Goal: Information Seeking & Learning: Check status

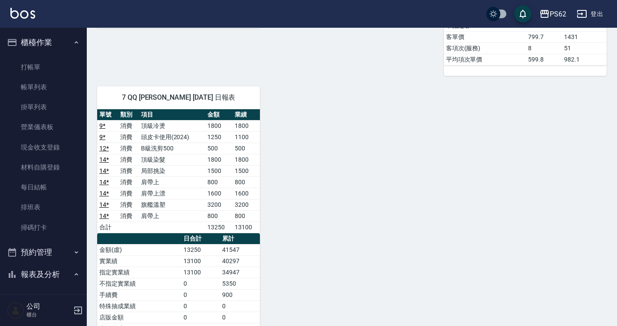
scroll to position [15, 0]
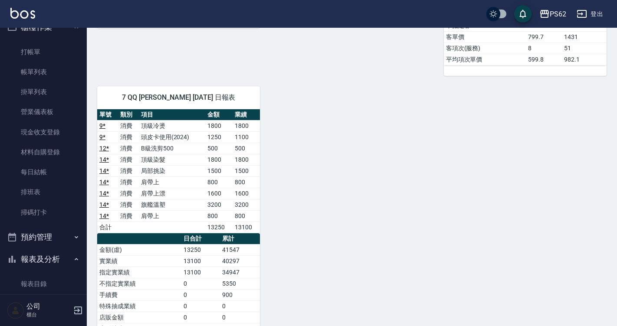
click at [270, 97] on div "3 [PERSON_NAME] [PERSON_NAME][DATE] 日報表 單號 類別 項目 金額 業績 15 消費 洗剪400 400 400 16 消…" at bounding box center [347, 87] width 520 height 697
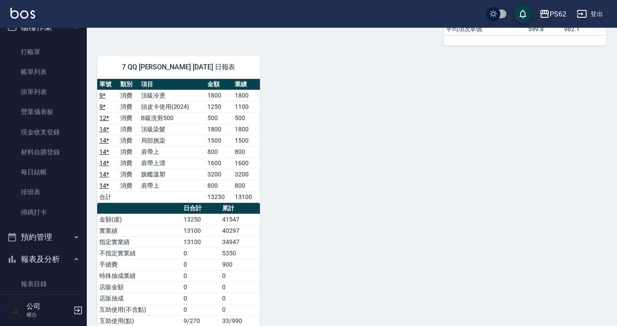
scroll to position [376, 0]
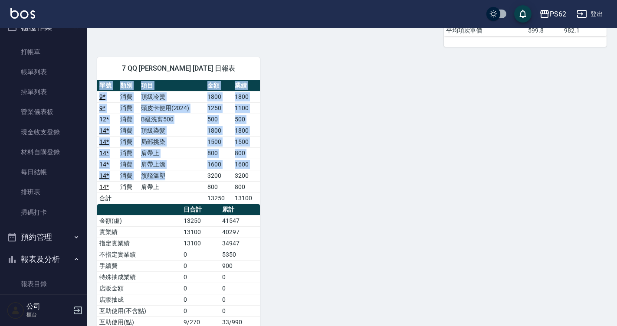
drag, startPoint x: 265, startPoint y: 83, endPoint x: 193, endPoint y: 171, distance: 113.4
click at [193, 171] on div "3 [PERSON_NAME] [PERSON_NAME][DATE] 日報表 單號 類別 項目 金額 業績 15 消費 洗剪400 400 400 16 消…" at bounding box center [347, 58] width 520 height 697
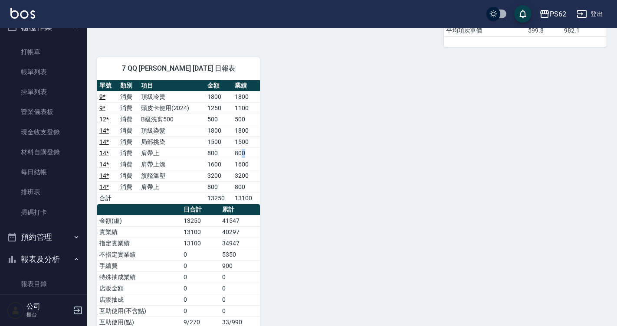
click at [245, 156] on td "800" at bounding box center [246, 153] width 27 height 11
click at [281, 169] on div "3 [PERSON_NAME] [PERSON_NAME][DATE] 日報表 單號 類別 項目 金額 業績 15 消費 洗剪400 400 400 16 消…" at bounding box center [347, 58] width 520 height 697
drag, startPoint x: 276, startPoint y: 198, endPoint x: 152, endPoint y: 77, distance: 172.7
click at [152, 77] on div "3 [PERSON_NAME] [PERSON_NAME][DATE] 日報表 單號 類別 項目 金額 業績 15 消費 洗剪400 400 400 16 消…" at bounding box center [347, 58] width 520 height 697
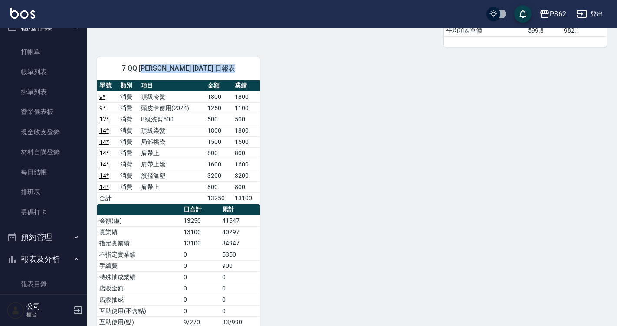
click at [152, 77] on div "7 QQ [PERSON_NAME] [DATE] 日報表" at bounding box center [178, 68] width 163 height 23
drag, startPoint x: 118, startPoint y: 48, endPoint x: 263, endPoint y: 168, distance: 187.3
click at [263, 168] on div "3 [PERSON_NAME] [PERSON_NAME][DATE] 日報表 單號 類別 項目 金額 業績 15 消費 洗剪400 400 400 16 消…" at bounding box center [347, 58] width 520 height 697
drag, startPoint x: 370, startPoint y: 89, endPoint x: 351, endPoint y: 100, distance: 22.6
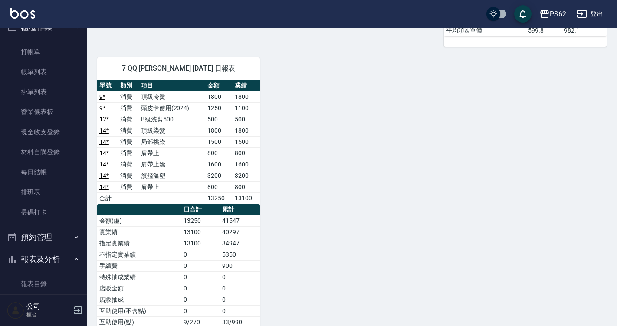
click at [351, 100] on div "3 [PERSON_NAME] [PERSON_NAME][DATE] 日報表 單號 類別 項目 金額 業績 15 消費 洗剪400 400 400 16 消…" at bounding box center [347, 58] width 520 height 697
drag, startPoint x: 120, startPoint y: 58, endPoint x: 100, endPoint y: 59, distance: 19.6
click at [100, 59] on div "7 QQ [PERSON_NAME] [DATE] 日報表" at bounding box center [178, 68] width 163 height 23
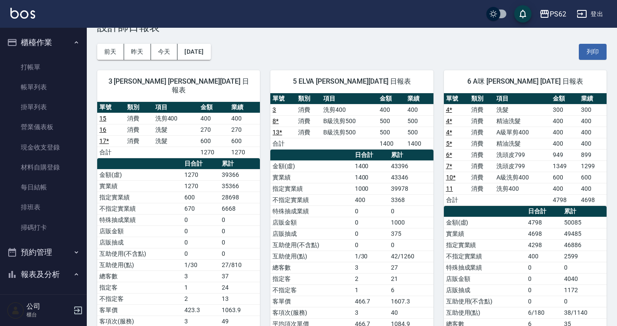
scroll to position [0, 0]
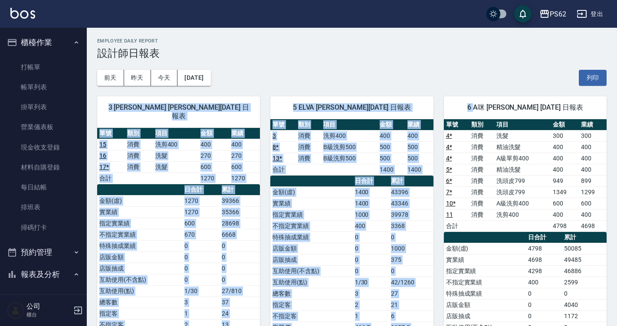
drag, startPoint x: 480, startPoint y: 105, endPoint x: 476, endPoint y: 83, distance: 22.6
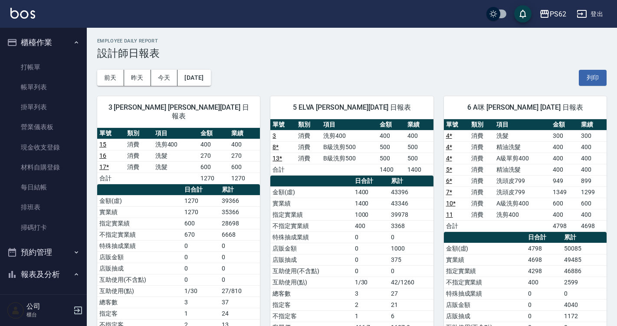
click at [517, 117] on div "6 A咪 [PERSON_NAME] [DATE] 日報表" at bounding box center [525, 107] width 163 height 23
click at [474, 103] on span "6 A咪 [PERSON_NAME] [DATE] 日報表" at bounding box center [525, 107] width 142 height 9
click at [469, 106] on span "6 A咪 [PERSON_NAME] [DATE] 日報表" at bounding box center [525, 107] width 142 height 9
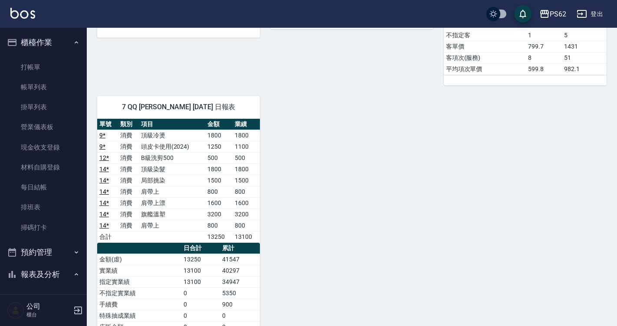
scroll to position [337, 0]
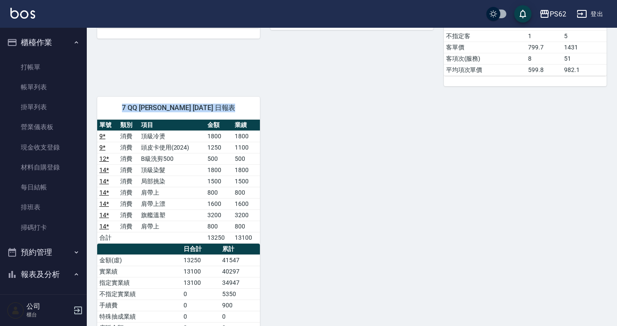
drag, startPoint x: 125, startPoint y: 105, endPoint x: 266, endPoint y: 212, distance: 177.5
click at [266, 212] on div "3 [PERSON_NAME] [PERSON_NAME][DATE] 日報表 單號 類別 項目 金額 業績 15 消費 洗剪400 400 400 16 消…" at bounding box center [347, 97] width 520 height 697
click at [274, 215] on div "3 [PERSON_NAME] [PERSON_NAME][DATE] 日報表 單號 類別 項目 金額 業績 15 消費 洗剪400 400 400 16 消…" at bounding box center [347, 97] width 520 height 697
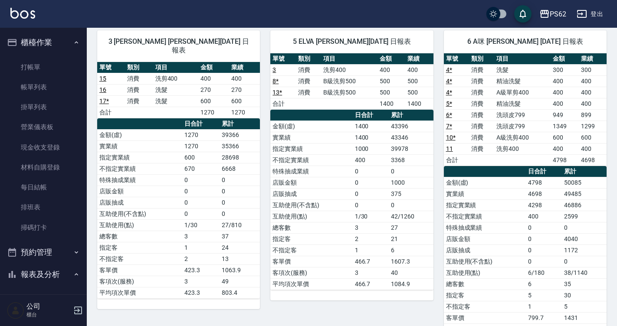
scroll to position [43, 0]
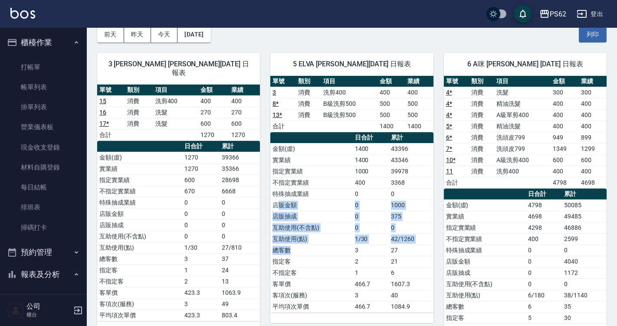
drag, startPoint x: 276, startPoint y: 204, endPoint x: 351, endPoint y: 255, distance: 90.6
click at [348, 253] on tbody "金額(虛) 1400 43396 實業績 1400 43346 指定實業績 1000 39978 不指定實業績 400 3368 特殊抽成業績 0 0 店販金…" at bounding box center [351, 227] width 163 height 169
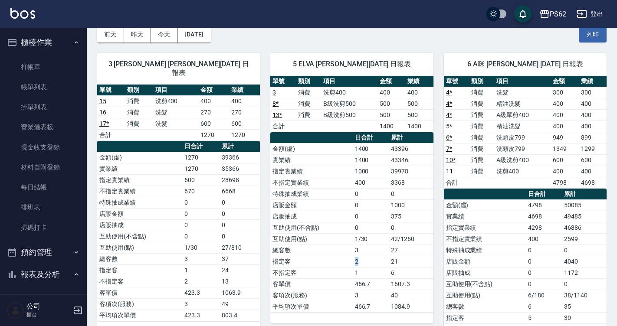
drag, startPoint x: 355, startPoint y: 257, endPoint x: 360, endPoint y: 260, distance: 6.4
click at [360, 260] on td "2" at bounding box center [371, 261] width 36 height 11
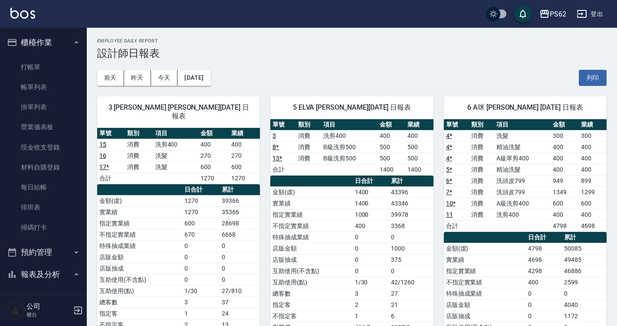
click at [360, 260] on td "0" at bounding box center [371, 259] width 36 height 11
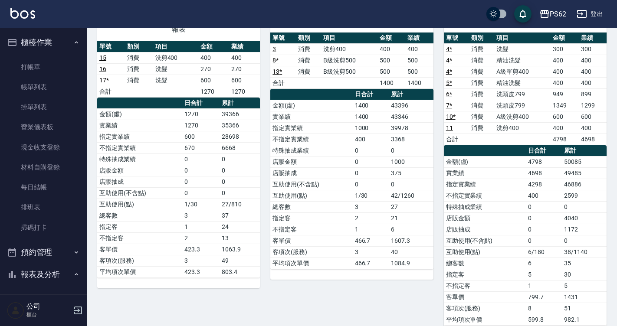
click at [360, 260] on td "466.7" at bounding box center [371, 263] width 36 height 11
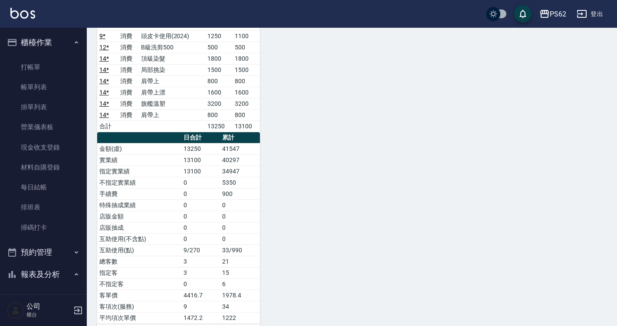
scroll to position [467, 0]
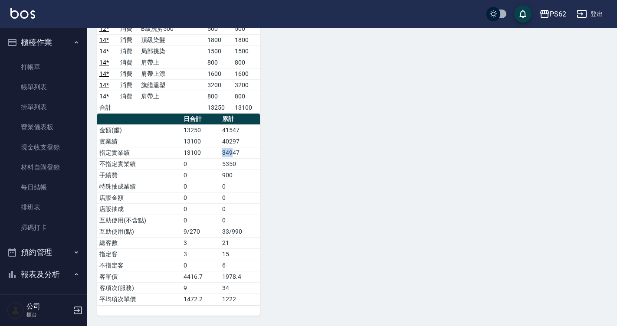
drag, startPoint x: 220, startPoint y: 151, endPoint x: 233, endPoint y: 157, distance: 14.4
click at [232, 157] on tr "指定實業績 13100 34947" at bounding box center [178, 152] width 163 height 11
click at [233, 157] on td "34947" at bounding box center [240, 152] width 40 height 11
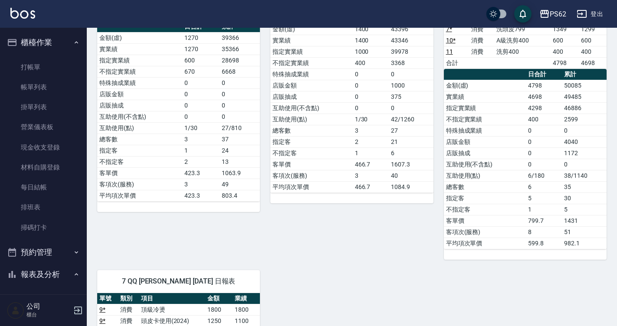
scroll to position [120, 0]
